Goal: Entertainment & Leisure: Consume media (video, audio)

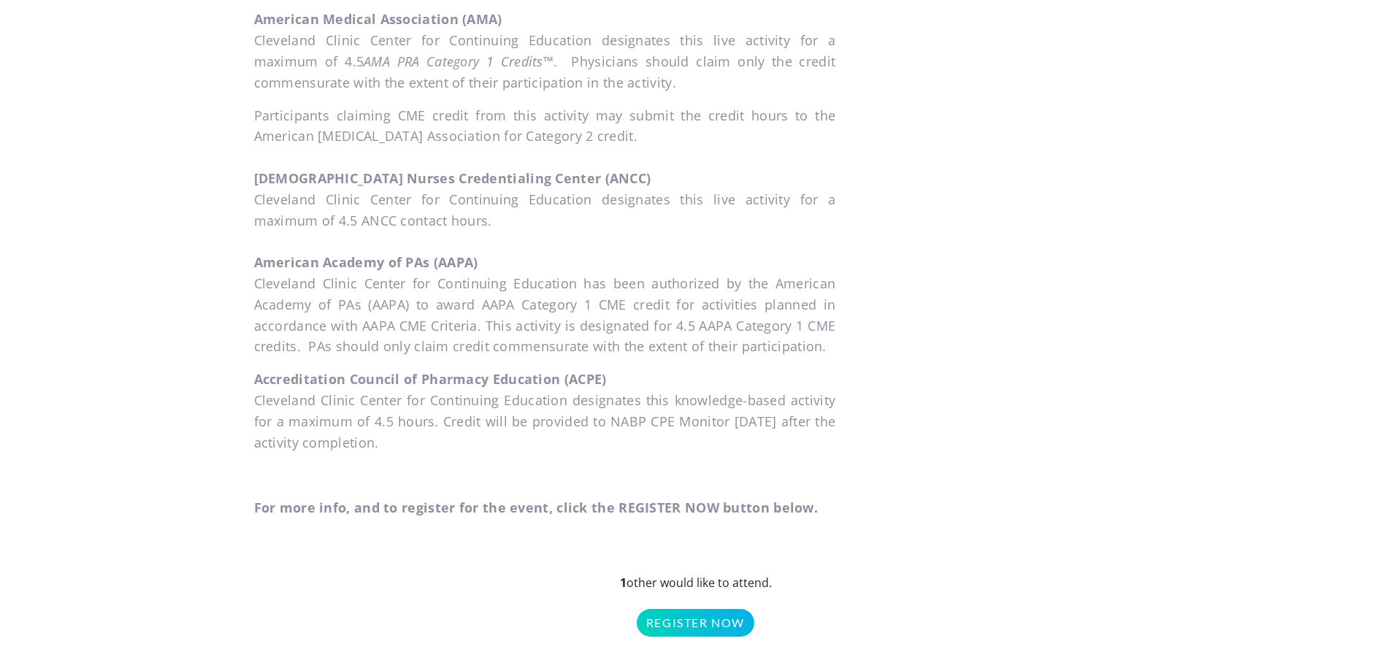
scroll to position [1241, 0]
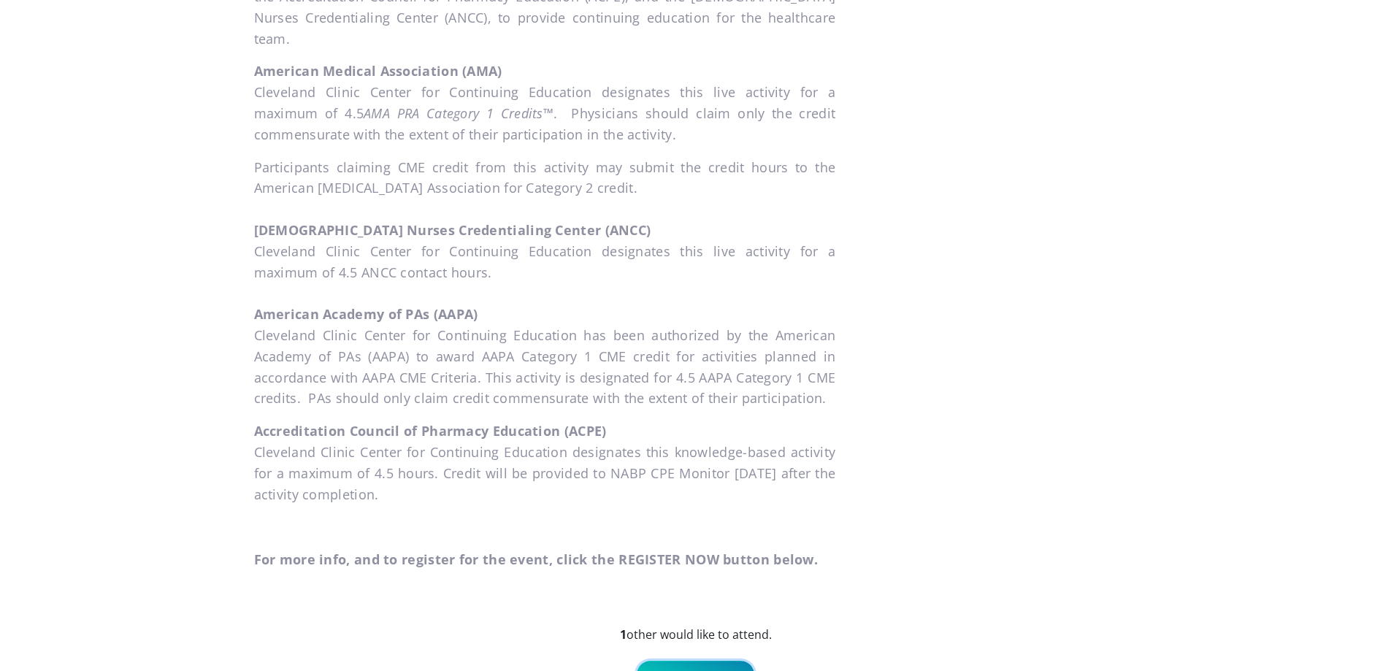
click at [708, 661] on link "Register Now" at bounding box center [696, 675] width 118 height 28
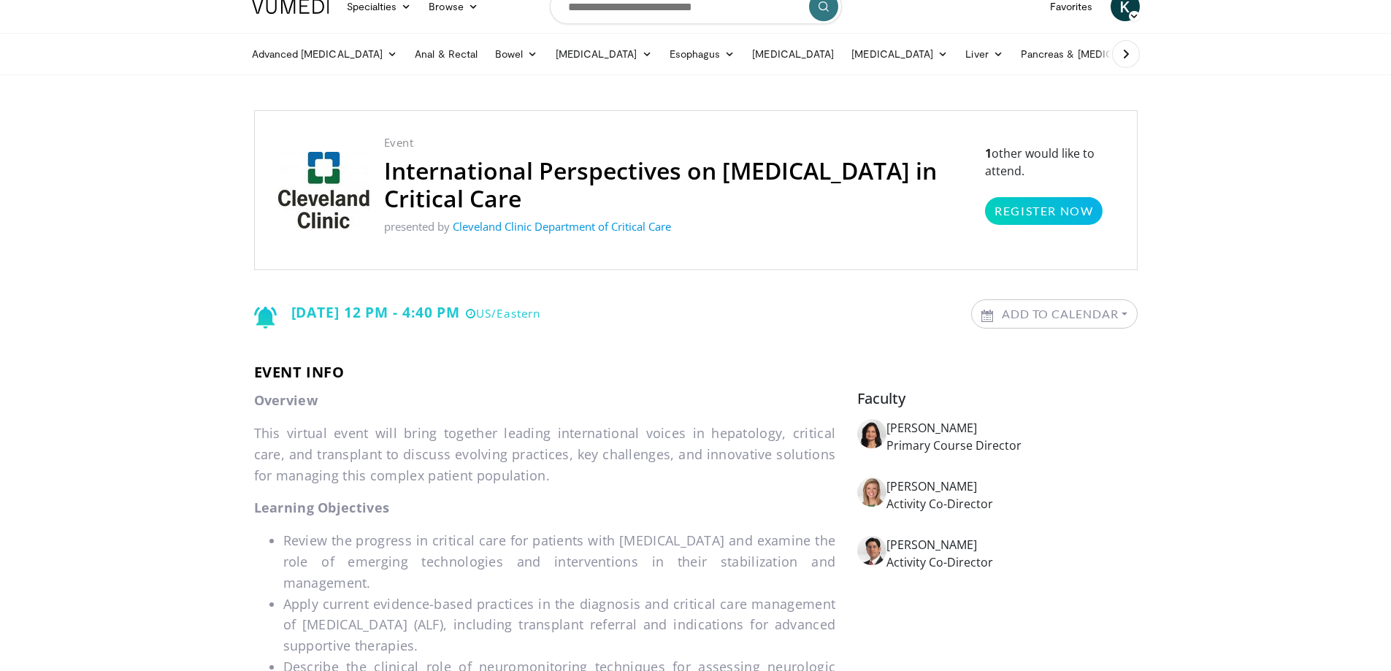
scroll to position [0, 0]
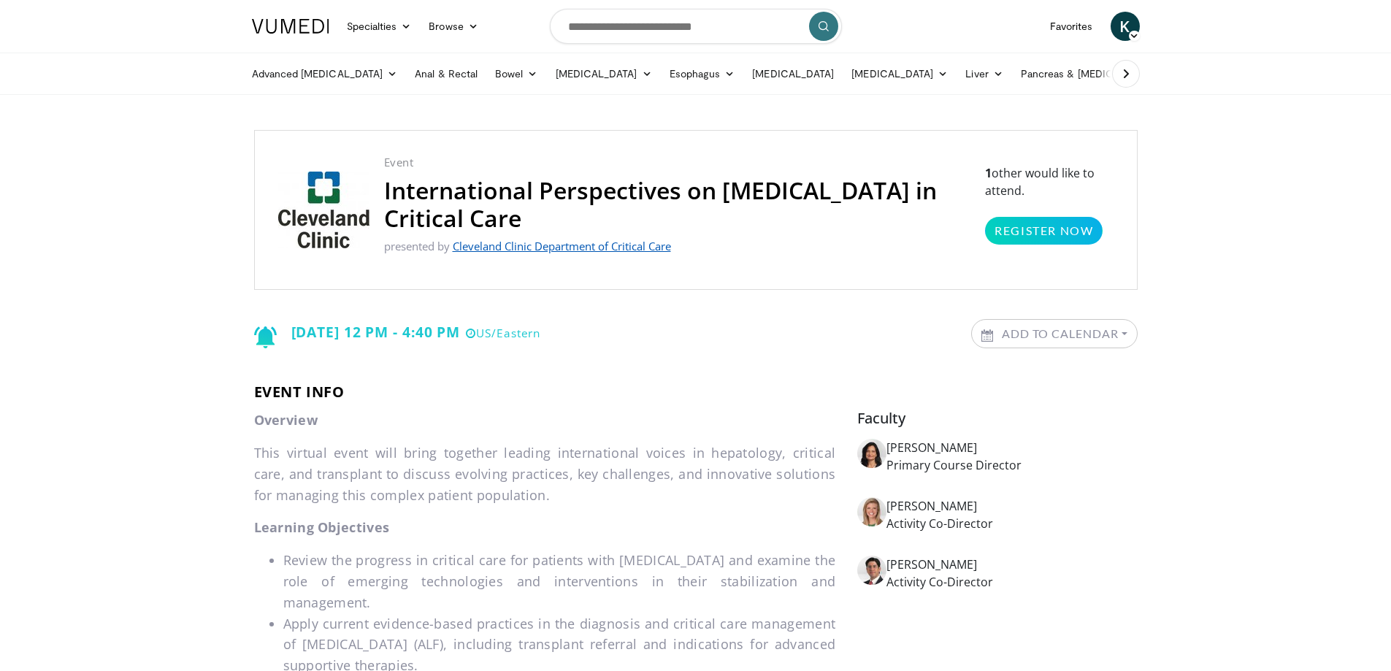
click at [621, 242] on link "Cleveland Clinic Department of Critical Care" at bounding box center [562, 246] width 218 height 15
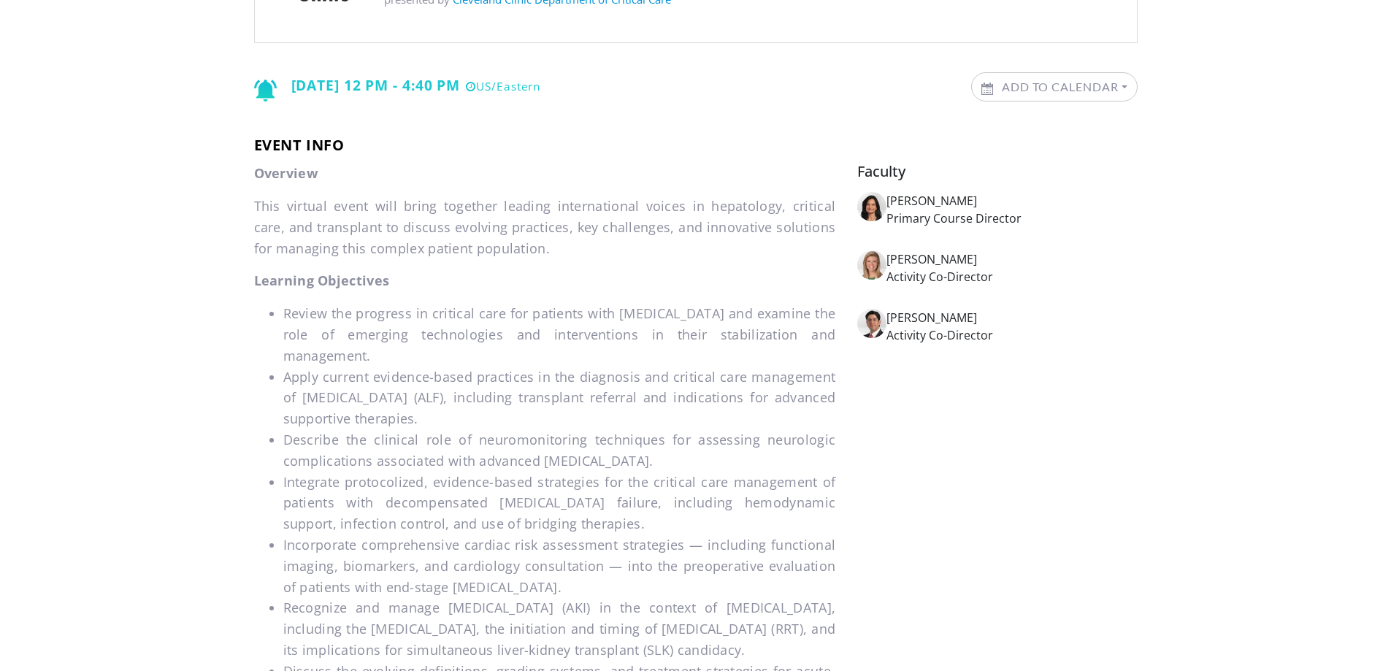
scroll to position [146, 0]
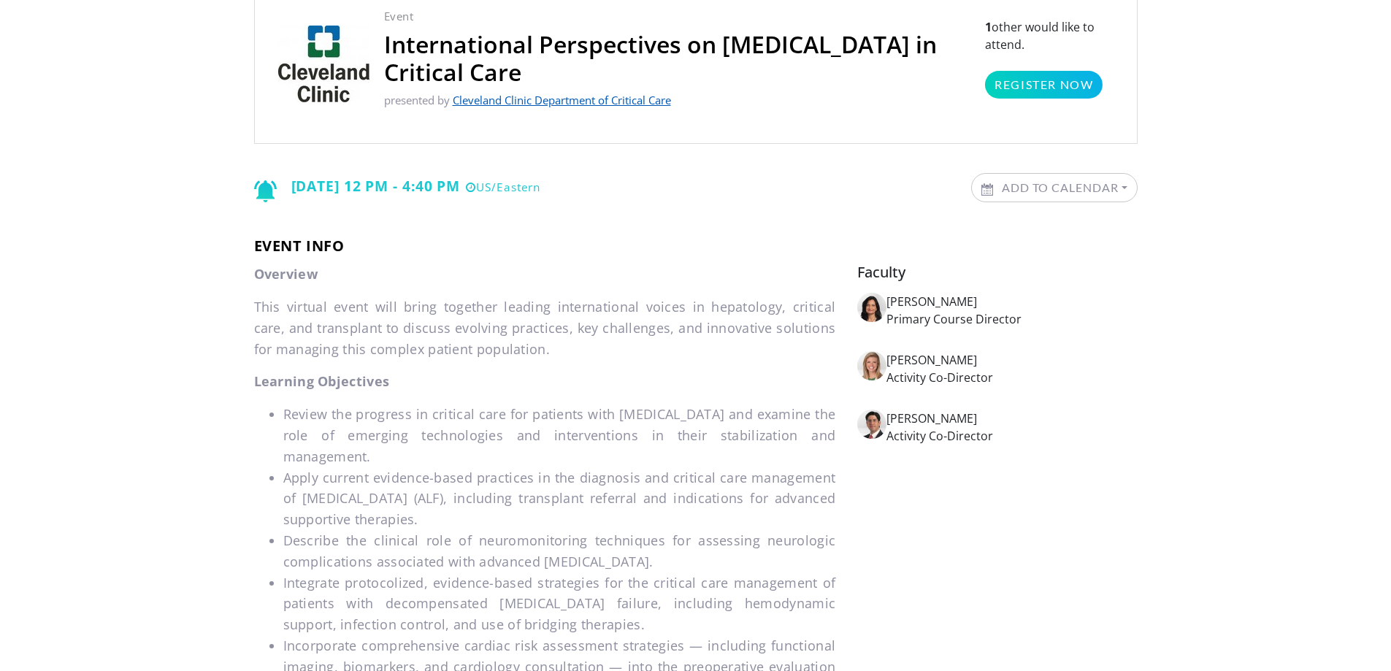
click at [647, 101] on link "Cleveland Clinic Department of Critical Care" at bounding box center [562, 100] width 218 height 15
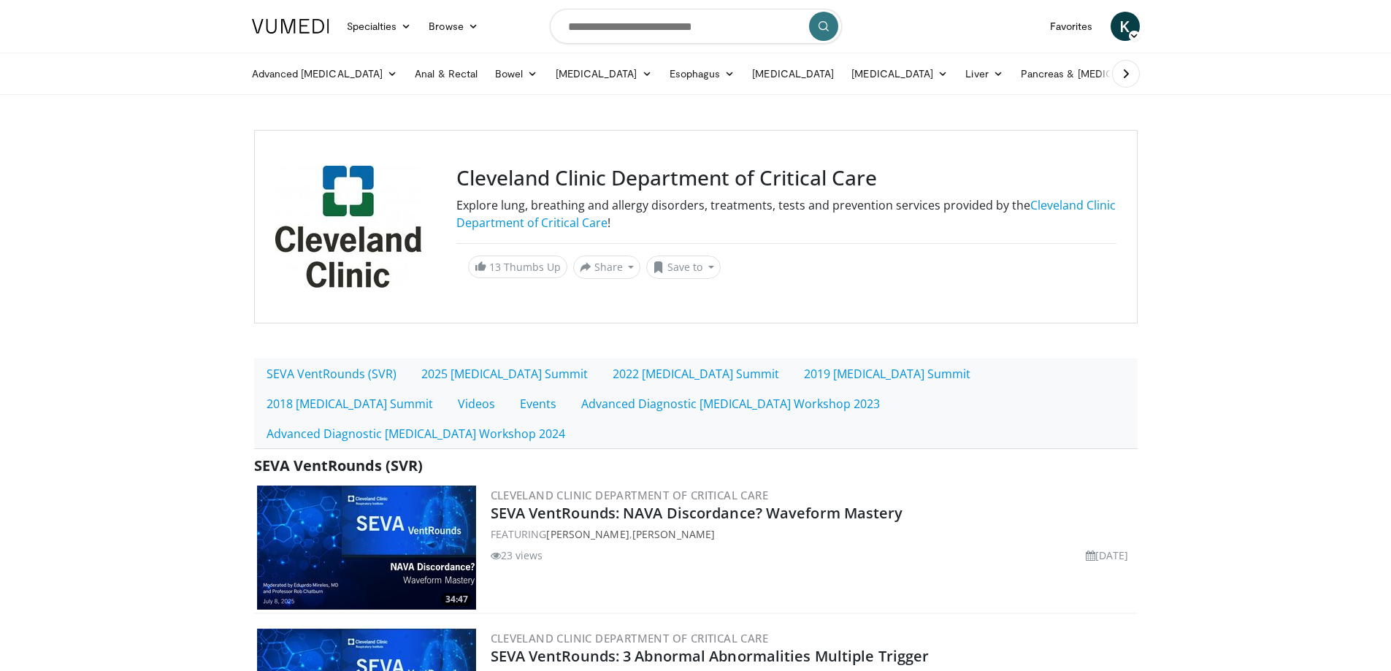
scroll to position [292, 0]
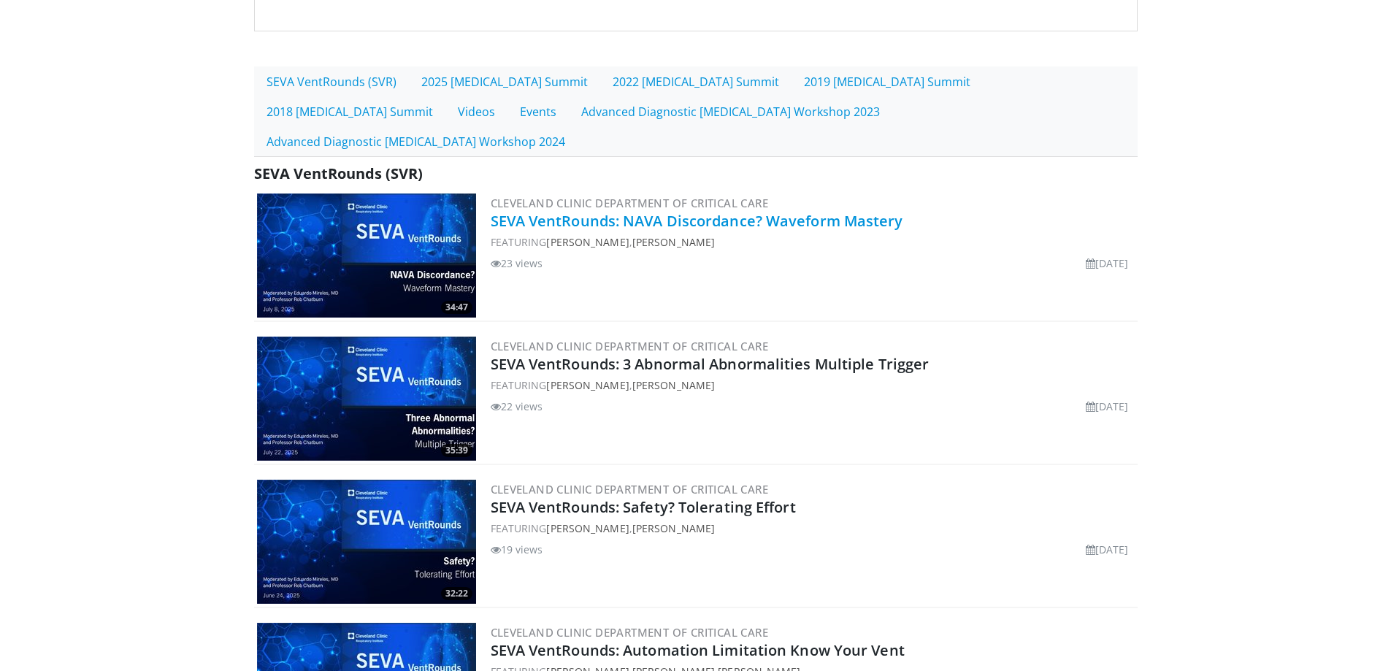
click at [697, 223] on link "SEVA VentRounds: NAVA Discordance? Waveform Mastery" at bounding box center [697, 221] width 413 height 20
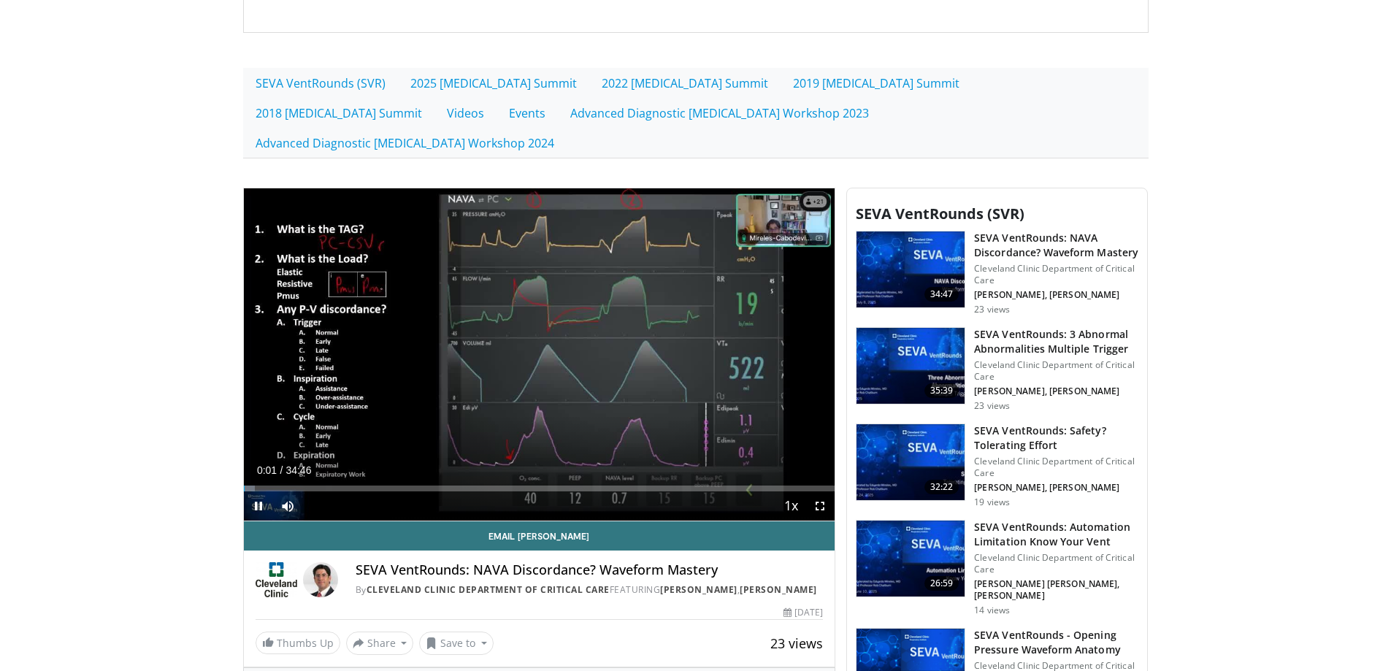
scroll to position [219, 0]
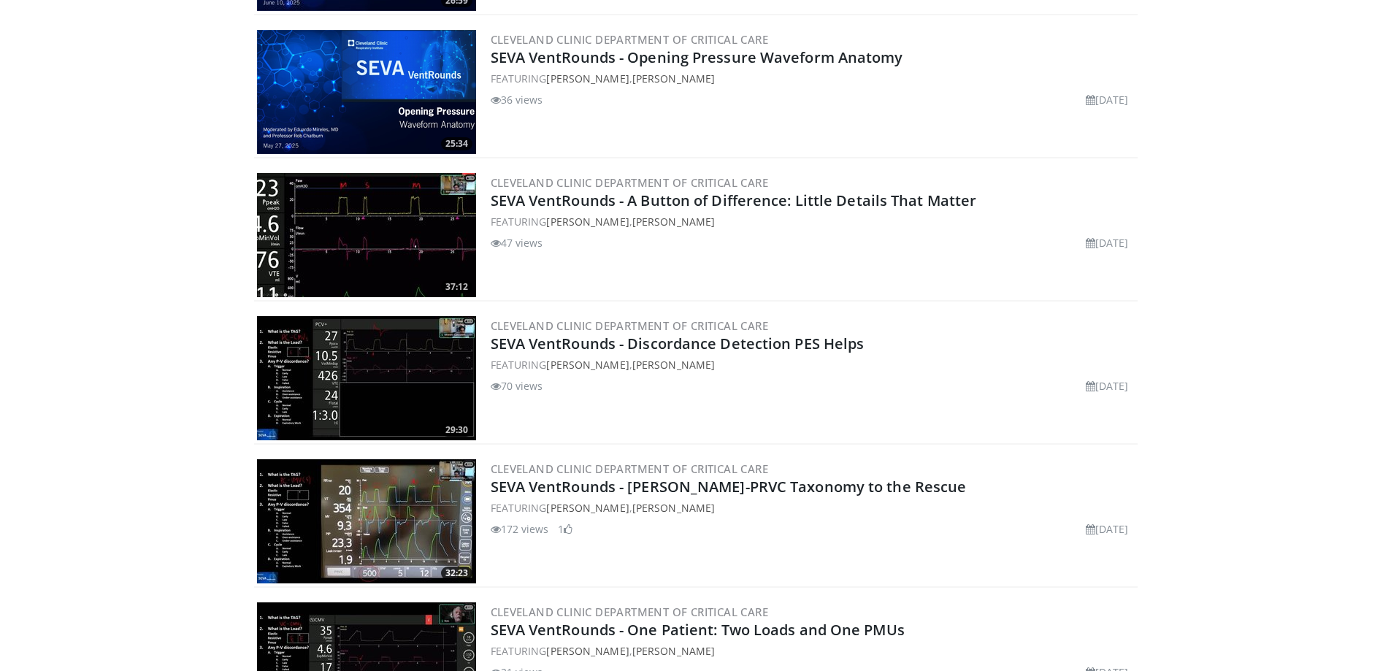
scroll to position [1387, 0]
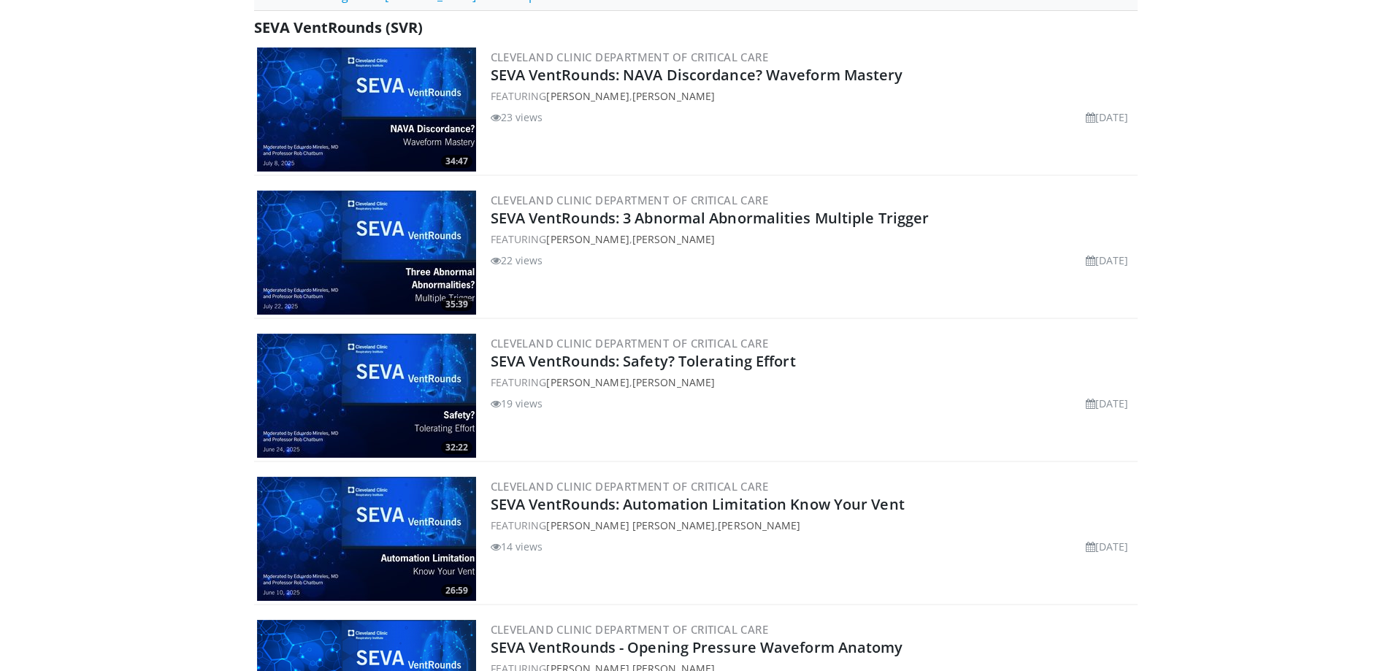
scroll to position [292, 0]
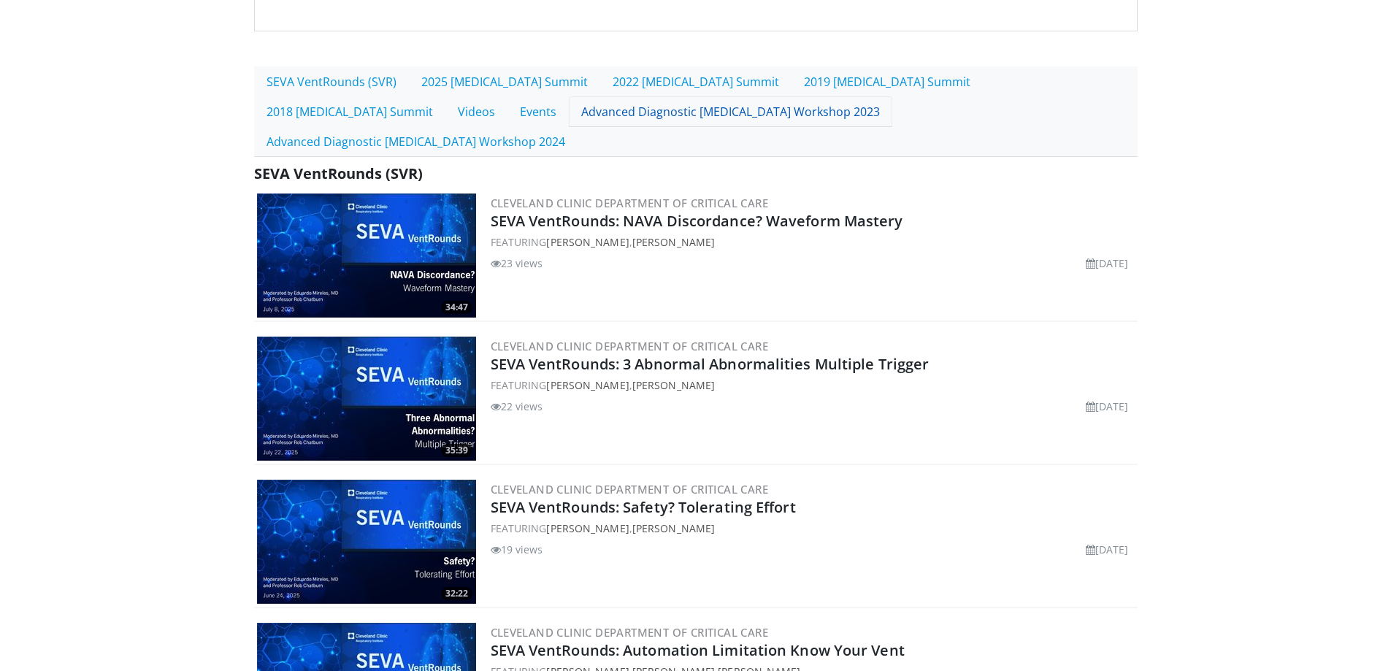
click at [747, 109] on link "Advanced Diagnostic Bronchoscopy Workshop 2023" at bounding box center [730, 111] width 323 height 31
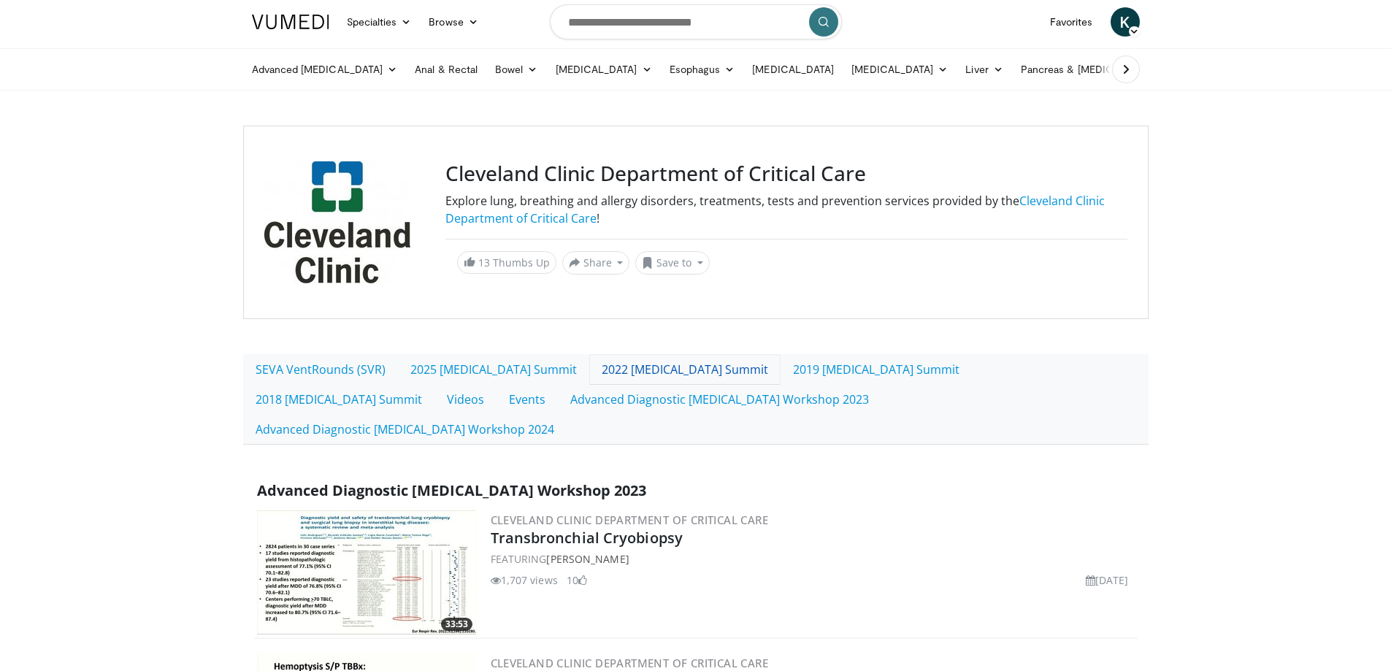
scroll to position [292, 0]
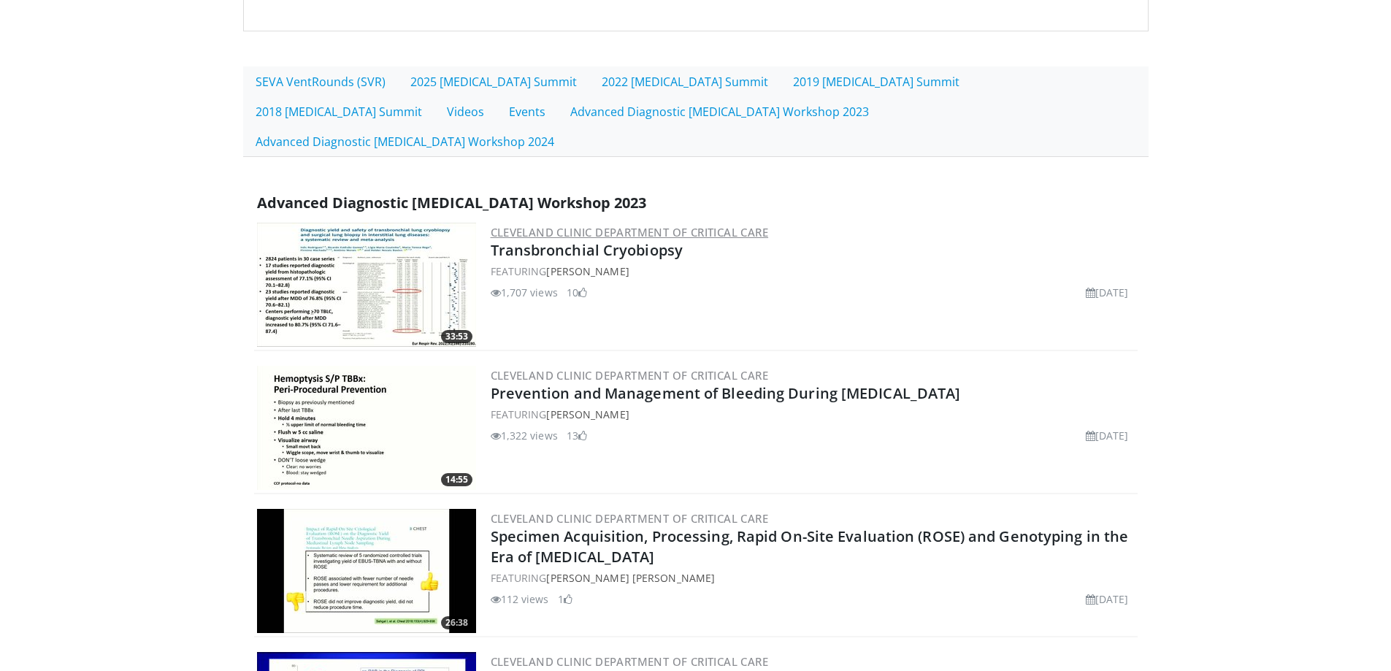
click at [592, 226] on link "Cleveland Clinic Department of Critical Care" at bounding box center [630, 232] width 278 height 15
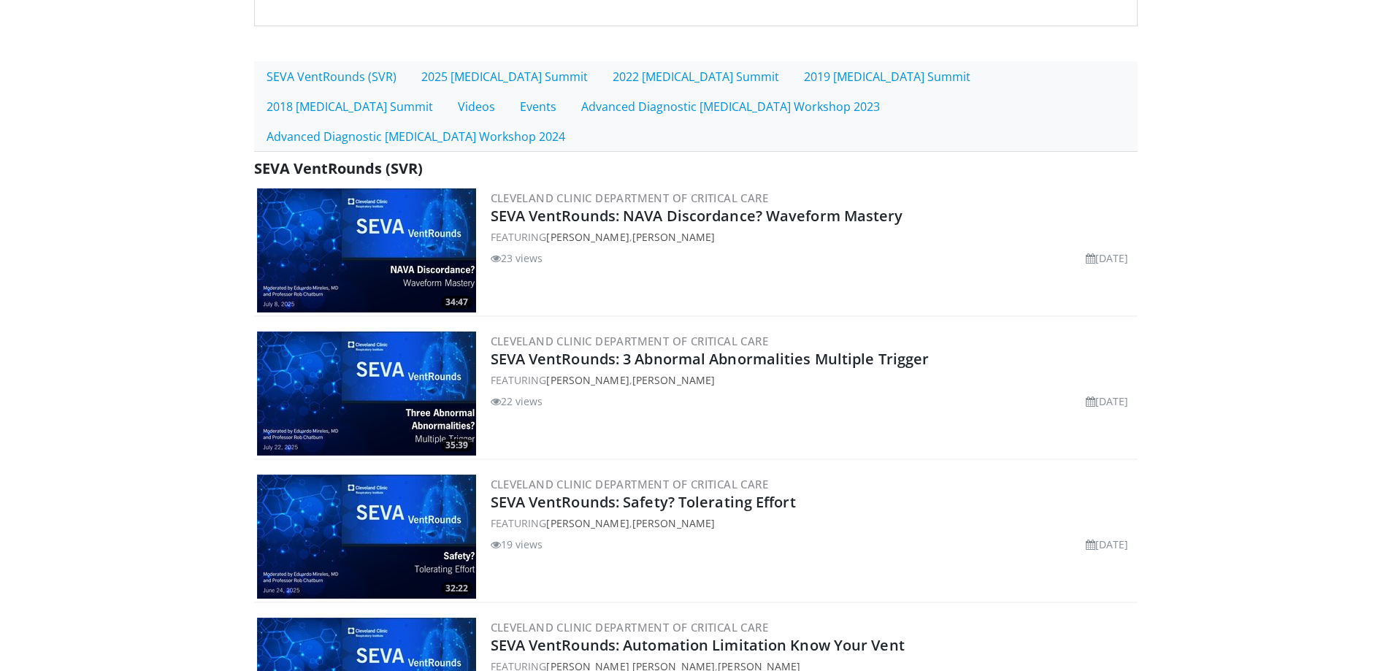
scroll to position [219, 0]
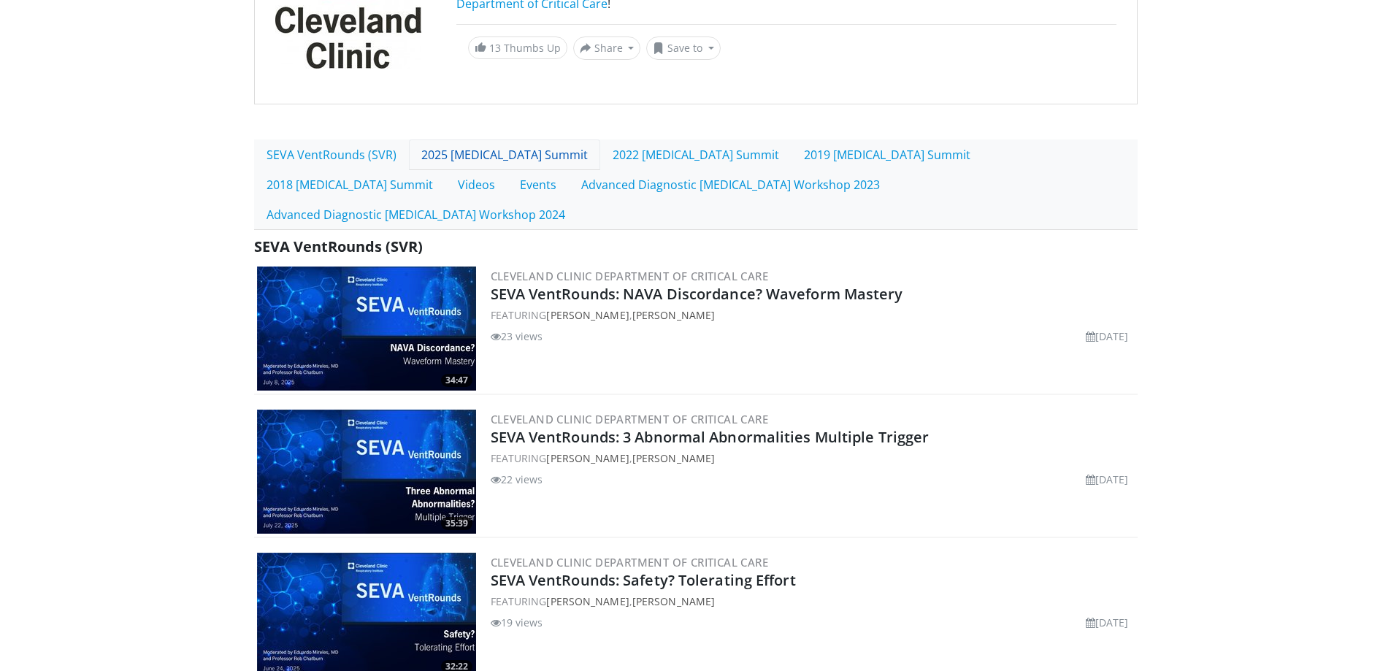
click at [600, 157] on link "2025 [MEDICAL_DATA] Summit" at bounding box center [504, 154] width 191 height 31
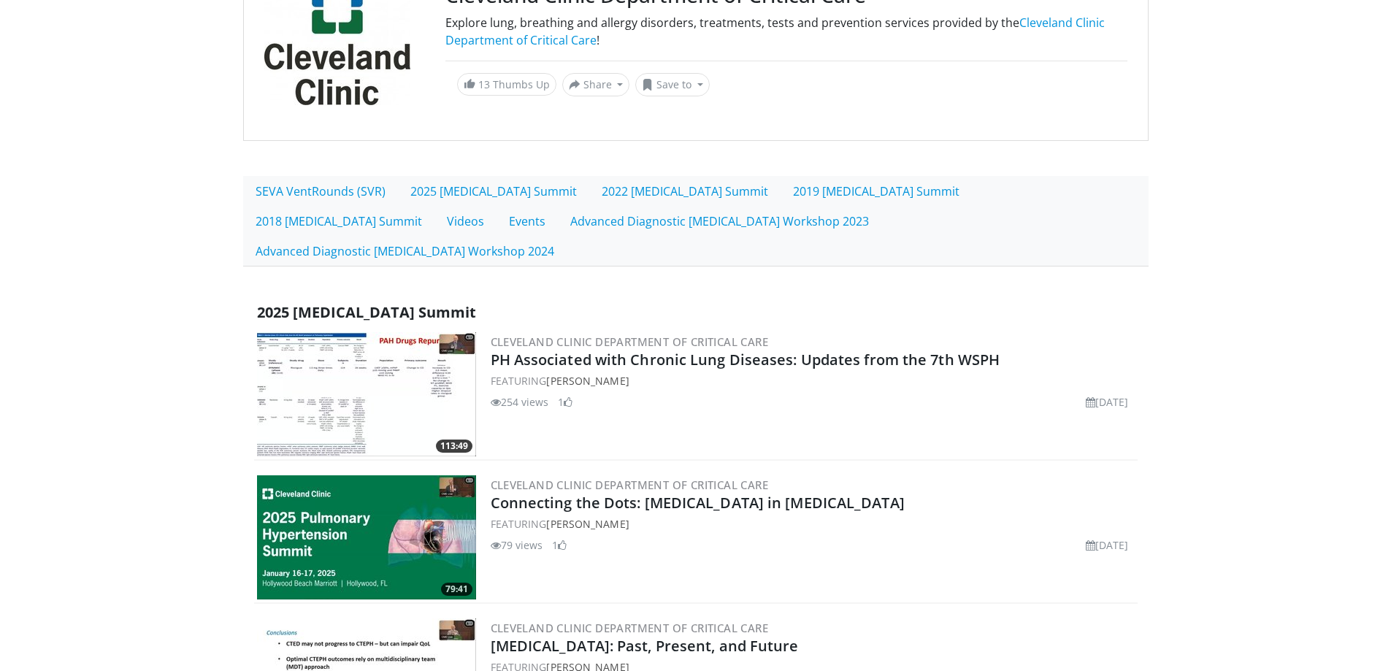
scroll to position [365, 0]
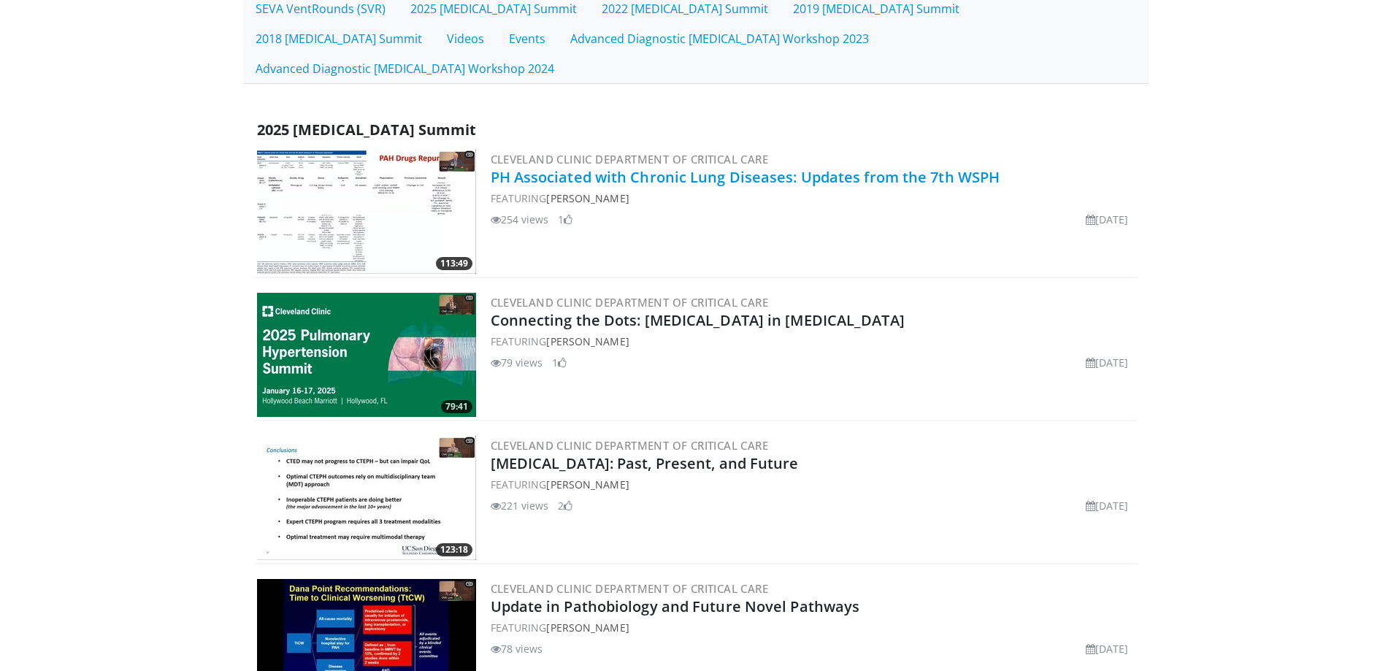
click at [745, 176] on link "PH Associated with Chronic Lung Diseases: Updates from the 7th WSPH" at bounding box center [746, 177] width 510 height 20
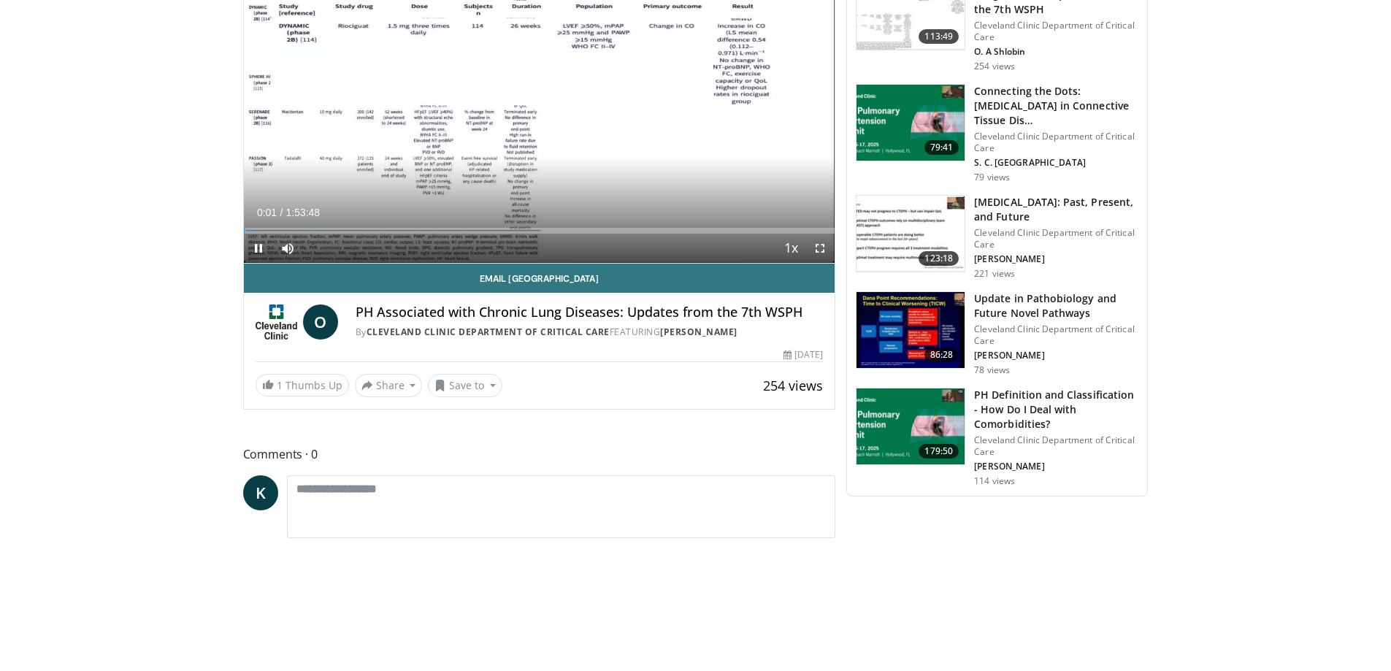
scroll to position [312, 0]
